Goal: Task Accomplishment & Management: Use online tool/utility

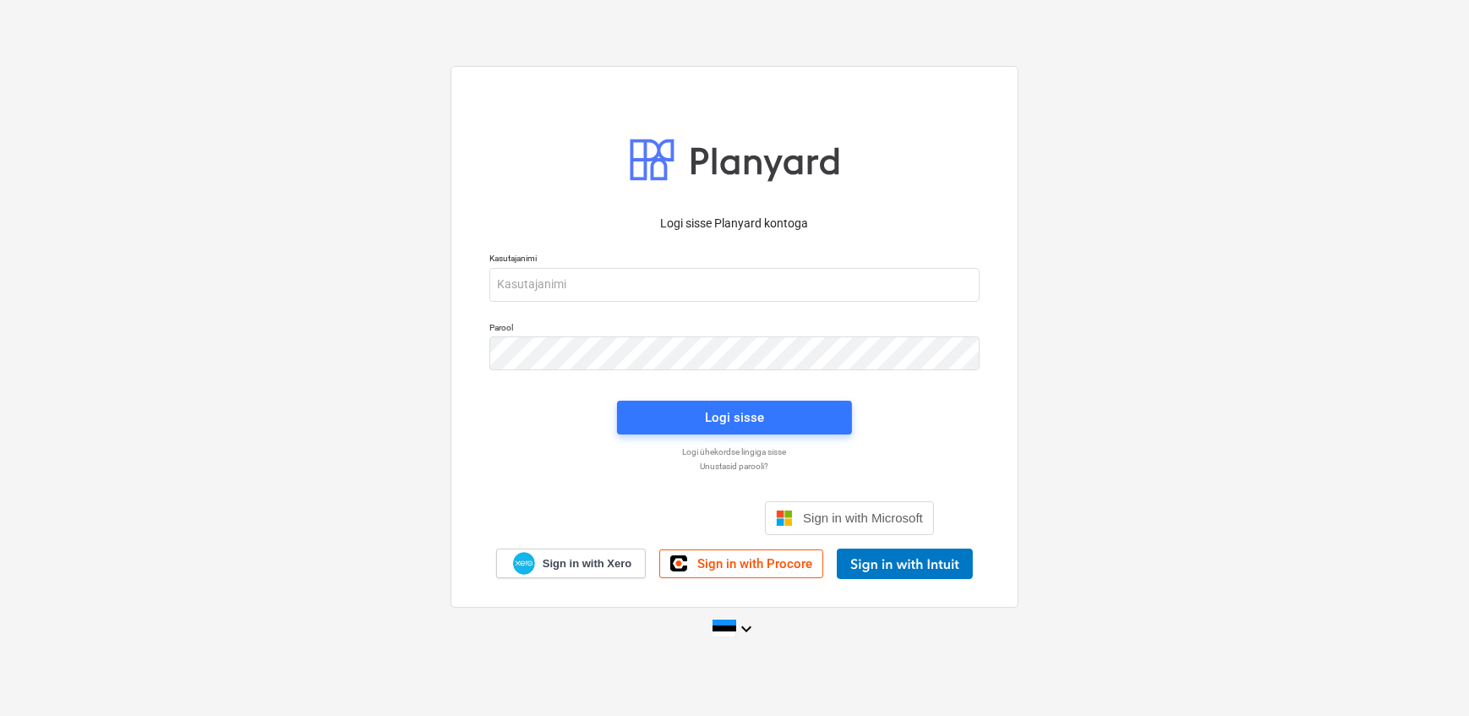
scroll to position [3299, 0]
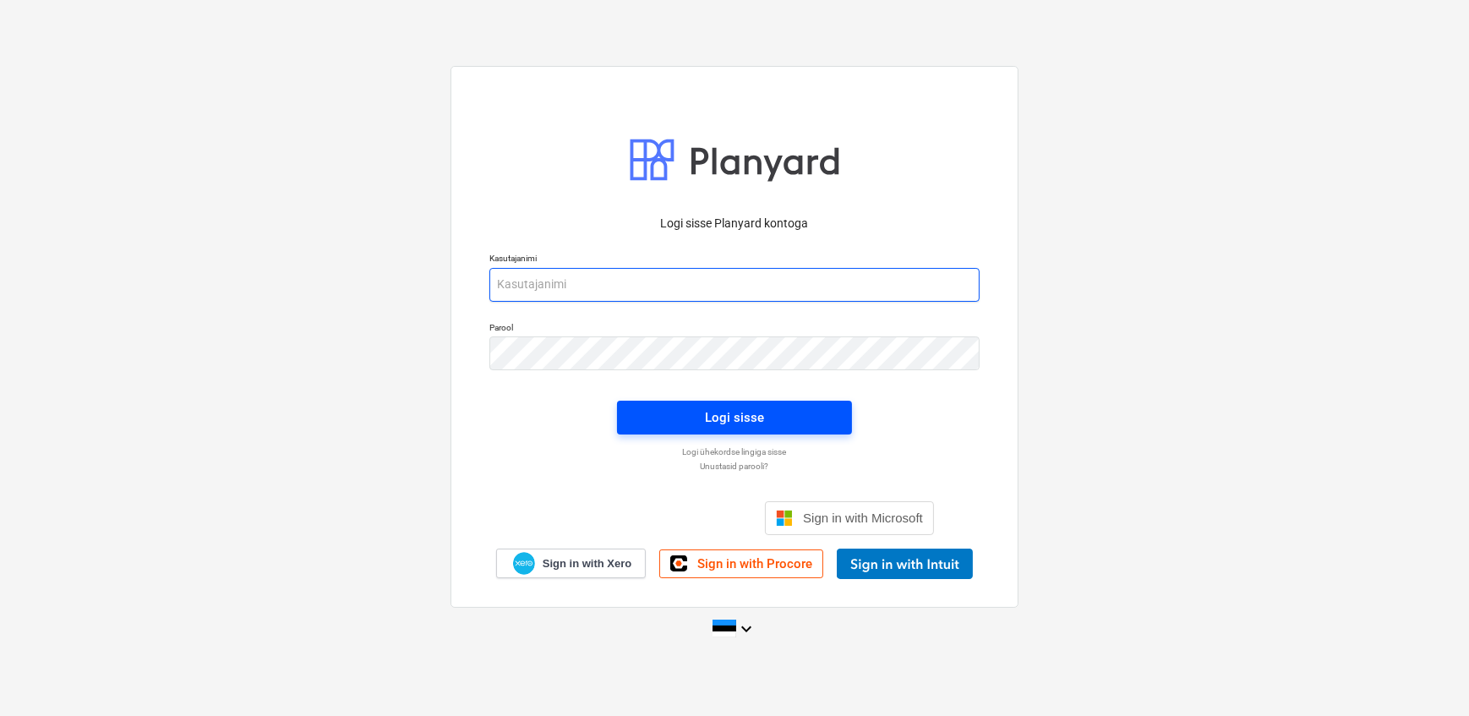
type input "[EMAIL_ADDRESS][DOMAIN_NAME]"
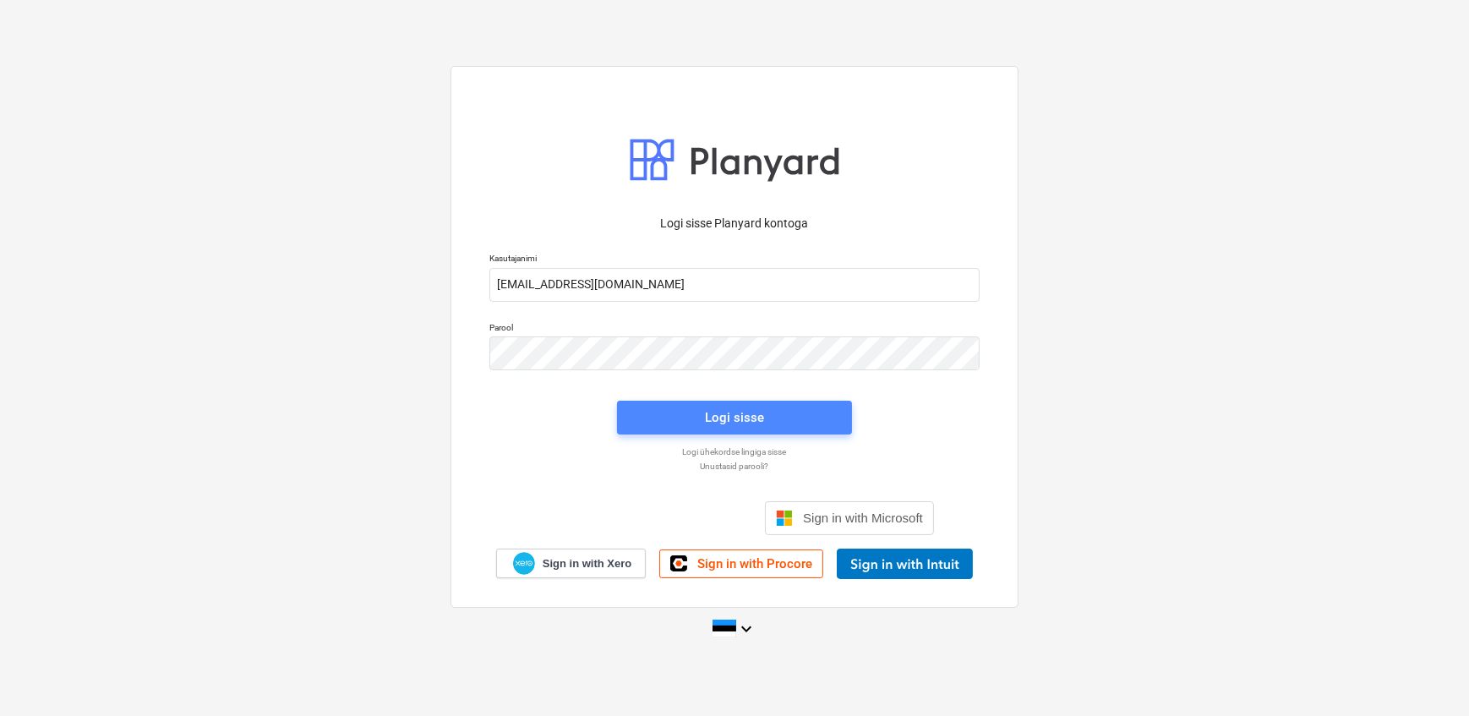
click at [665, 409] on span "Logi sisse" at bounding box center [734, 418] width 194 height 22
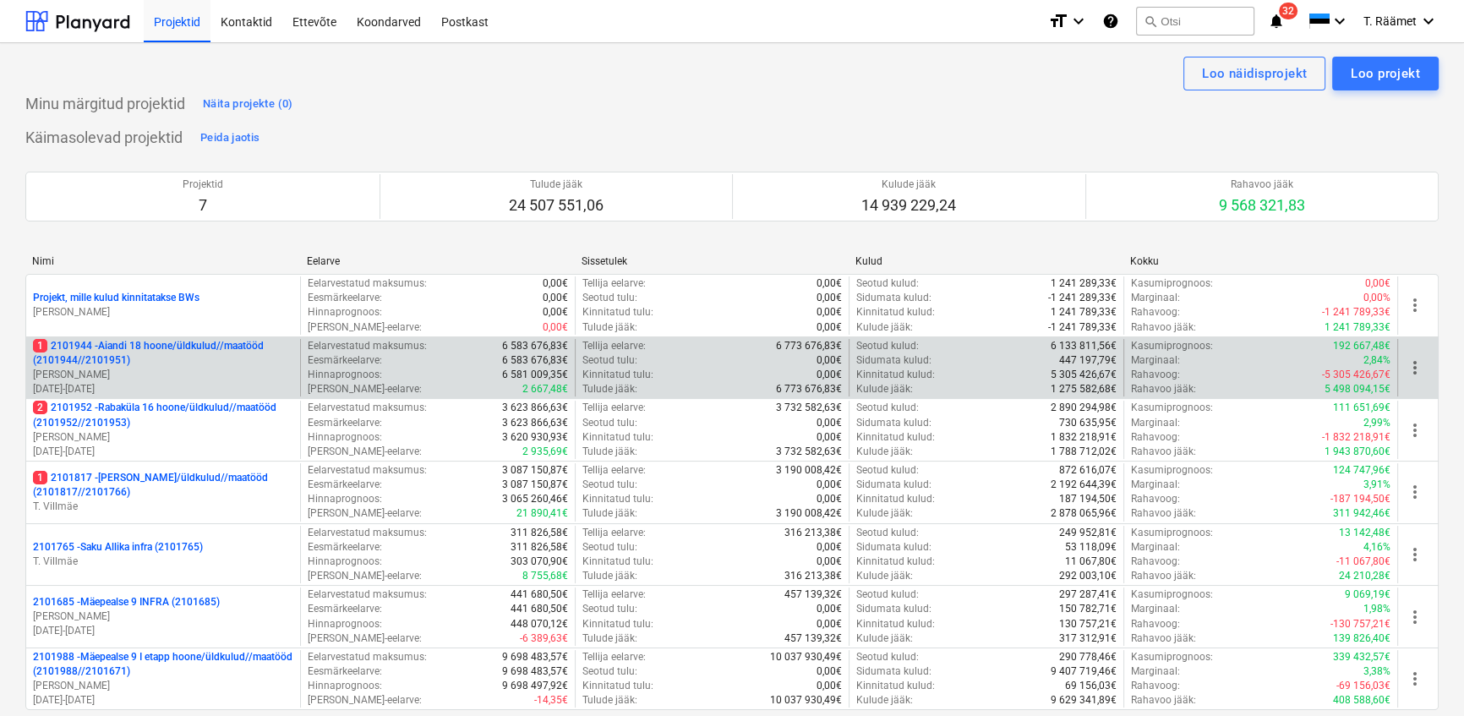
click at [162, 356] on p "1 2101944 - Aiandi 18 hoone/üldkulud//maatööd (2101944//2101951)" at bounding box center [163, 353] width 260 height 29
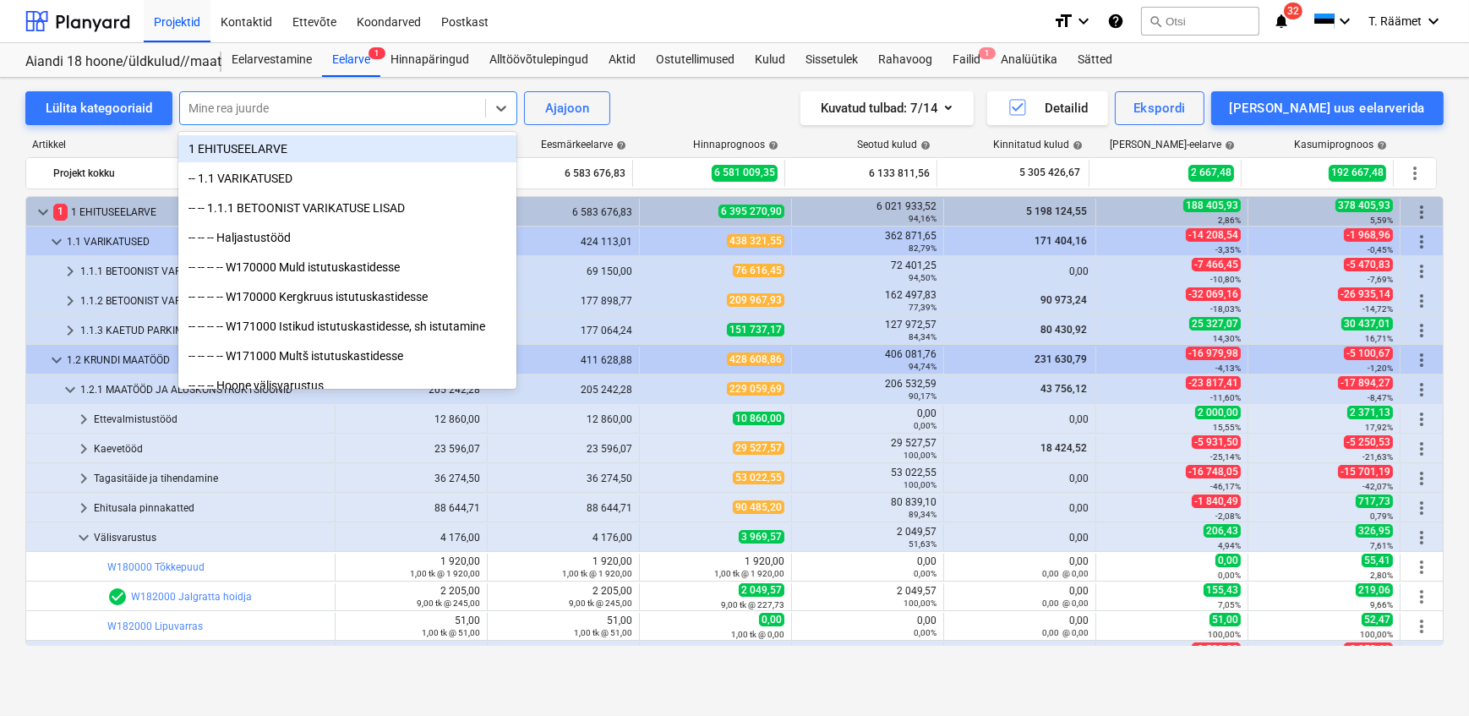
click at [321, 109] on div at bounding box center [333, 108] width 288 height 17
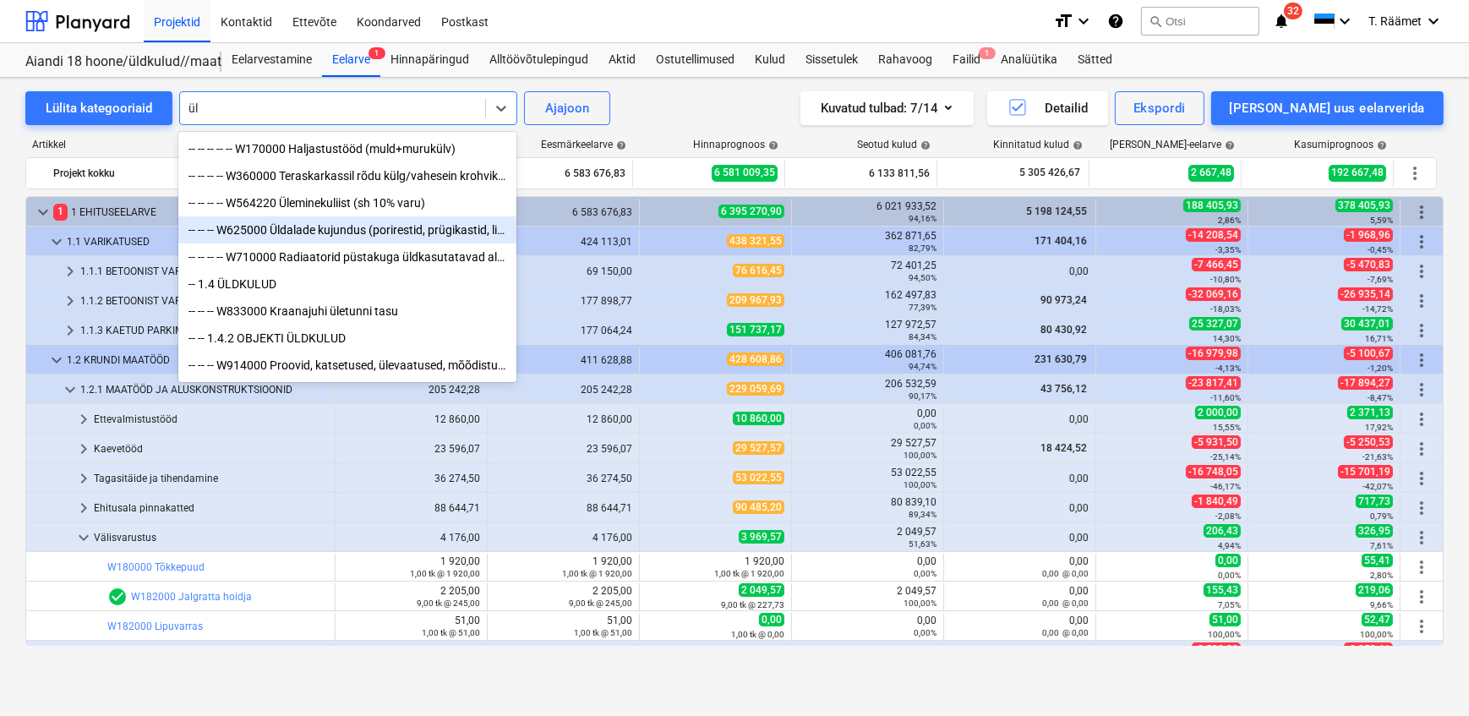
type input "ü"
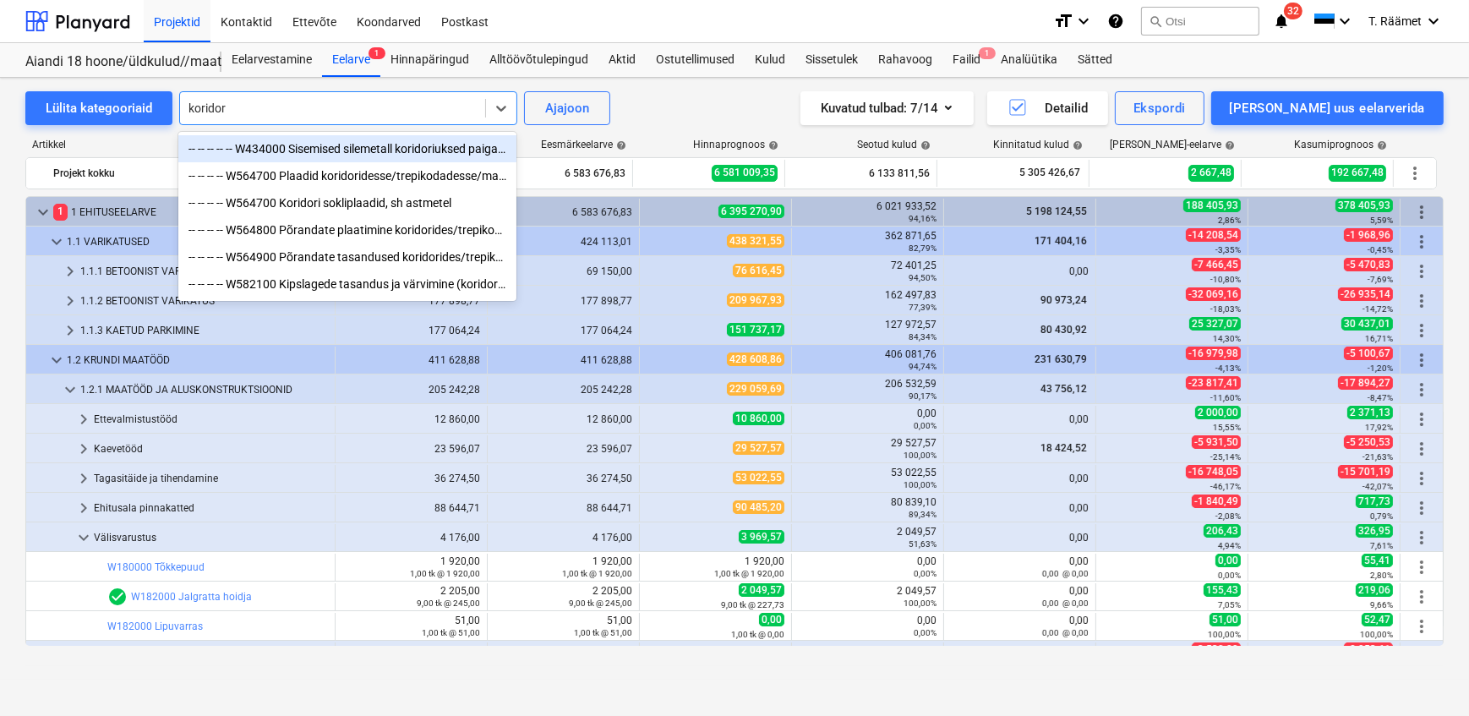
type input "koridori"
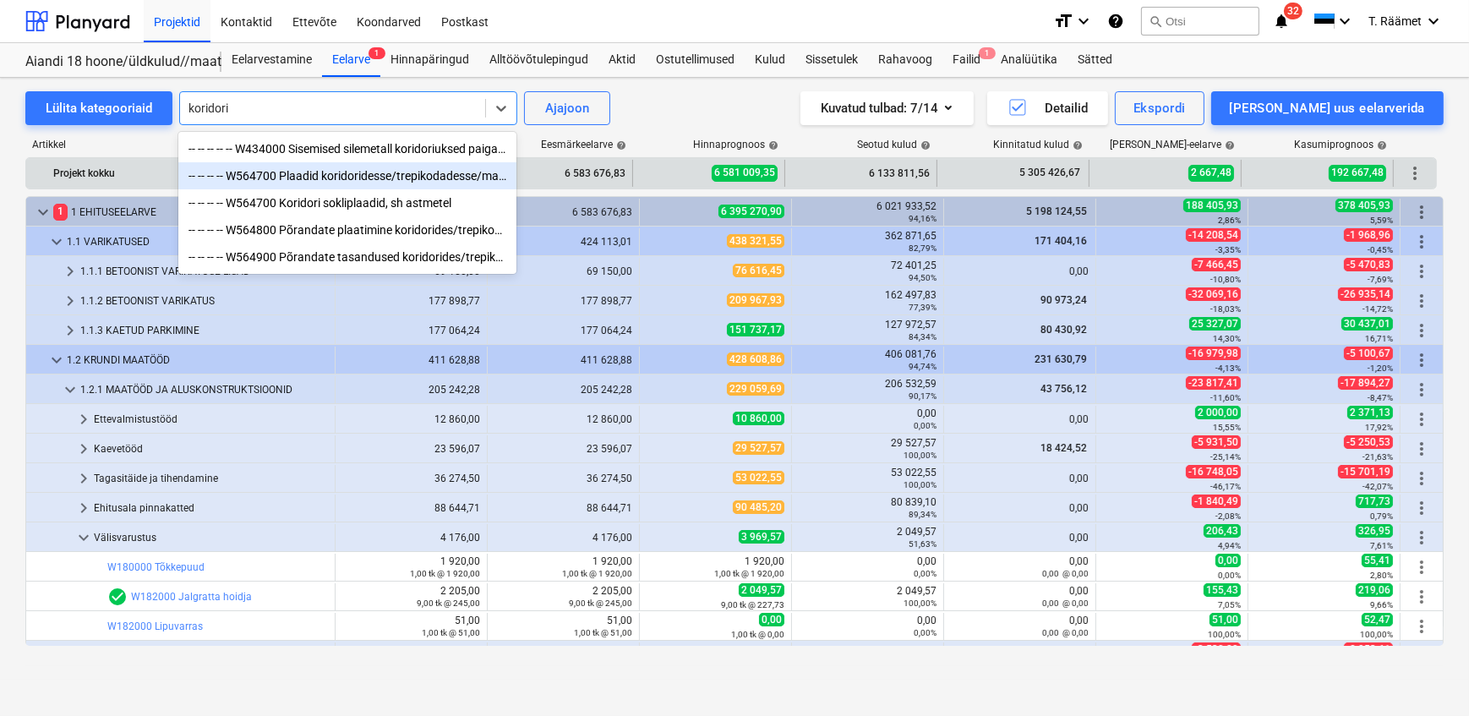
click at [316, 183] on div "-- -- -- -- W564700 Plaadid koridoridesse/trepikodadesse/mademed (sh 20%varu) 3…" at bounding box center [347, 175] width 338 height 27
click at [316, 183] on div "Projekt kokku" at bounding box center [187, 173] width 268 height 27
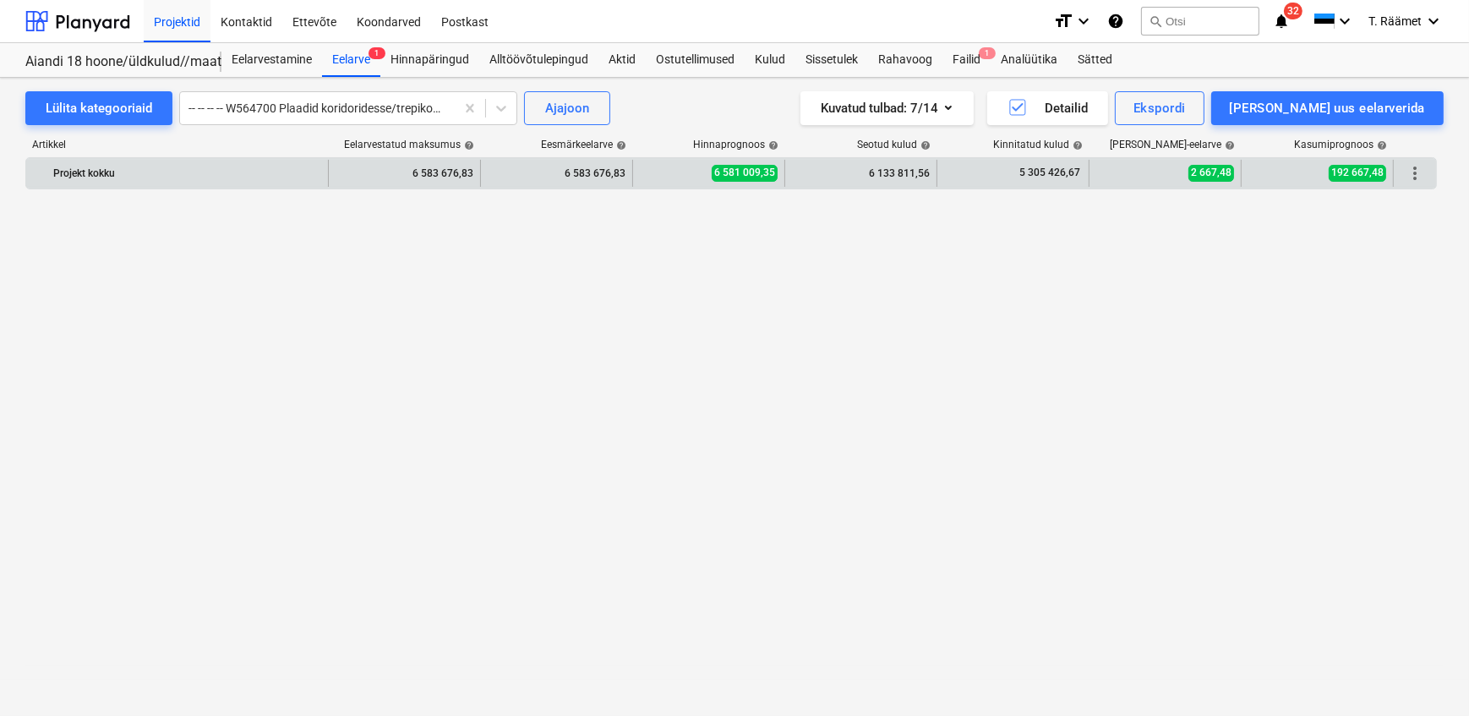
scroll to position [2545, 0]
